Goal: Information Seeking & Learning: Learn about a topic

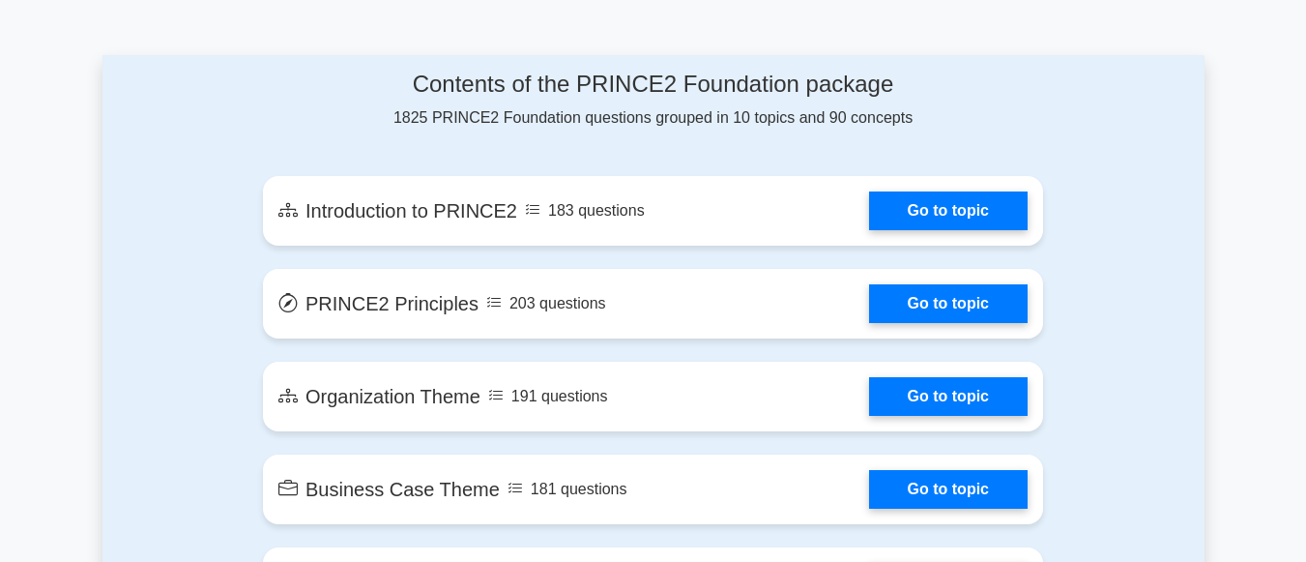
scroll to position [1063, 0]
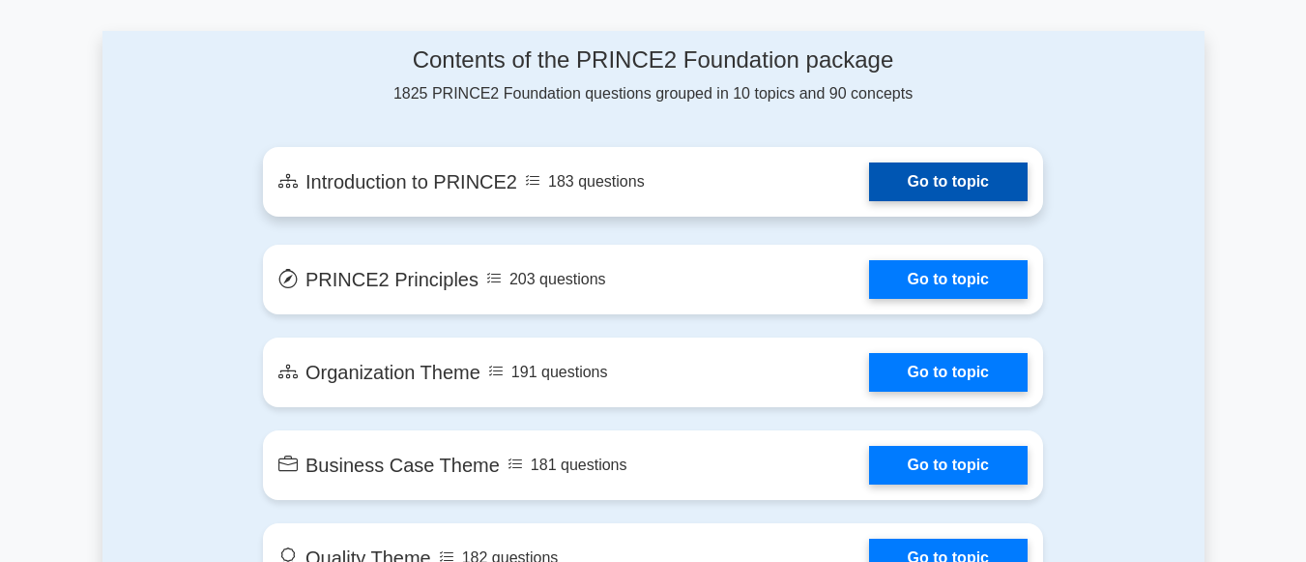
click at [922, 179] on link "Go to topic" at bounding box center [948, 181] width 159 height 39
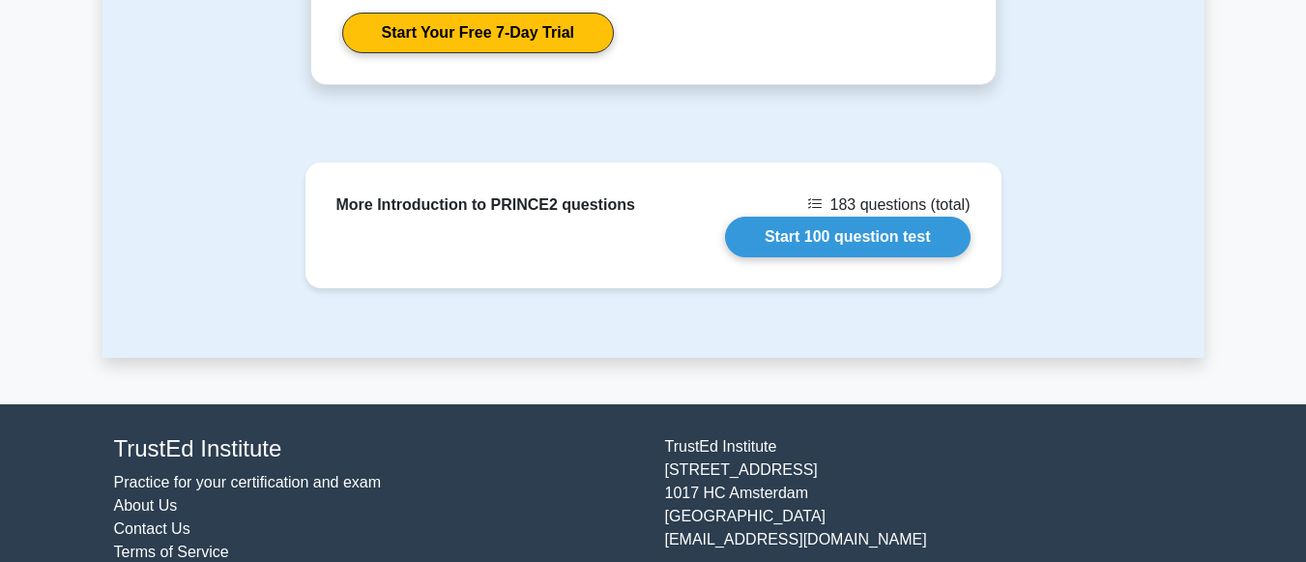
scroll to position [1735, 0]
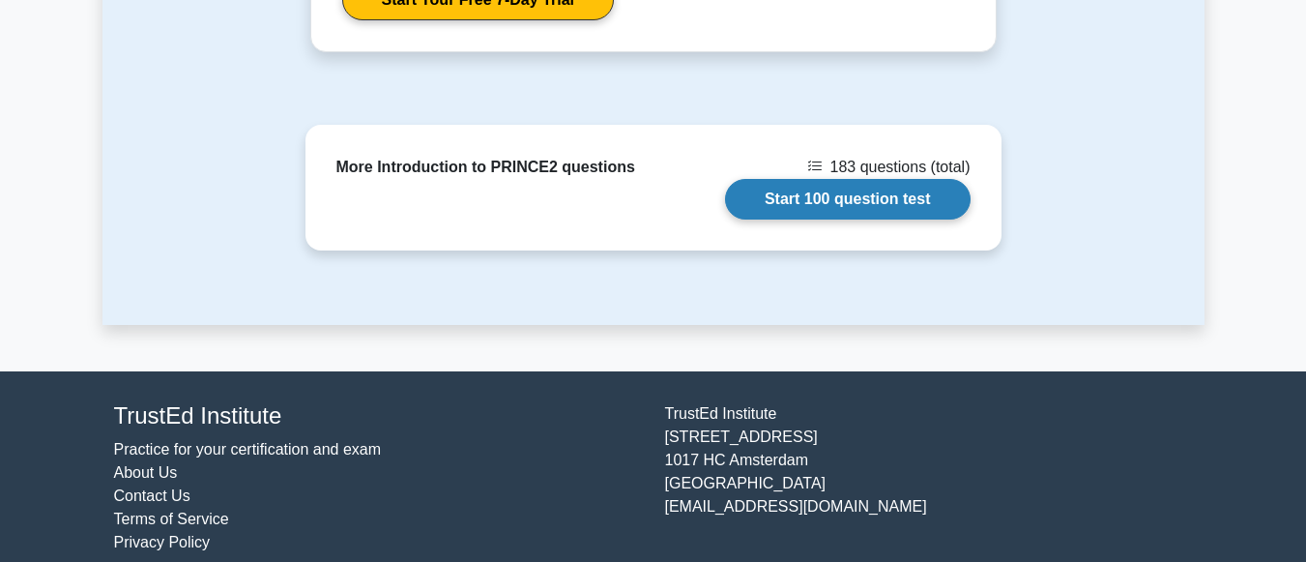
click at [880, 183] on link "Start 100 question test" at bounding box center [848, 199] width 246 height 41
